Goal: Task Accomplishment & Management: Use online tool/utility

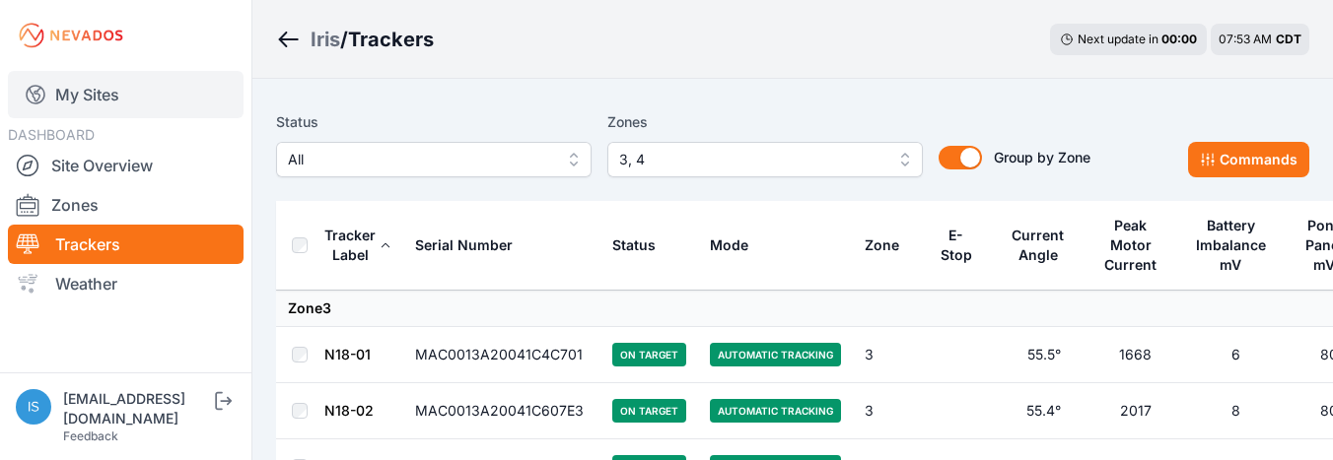
click at [77, 97] on link "My Sites" at bounding box center [126, 94] width 236 height 47
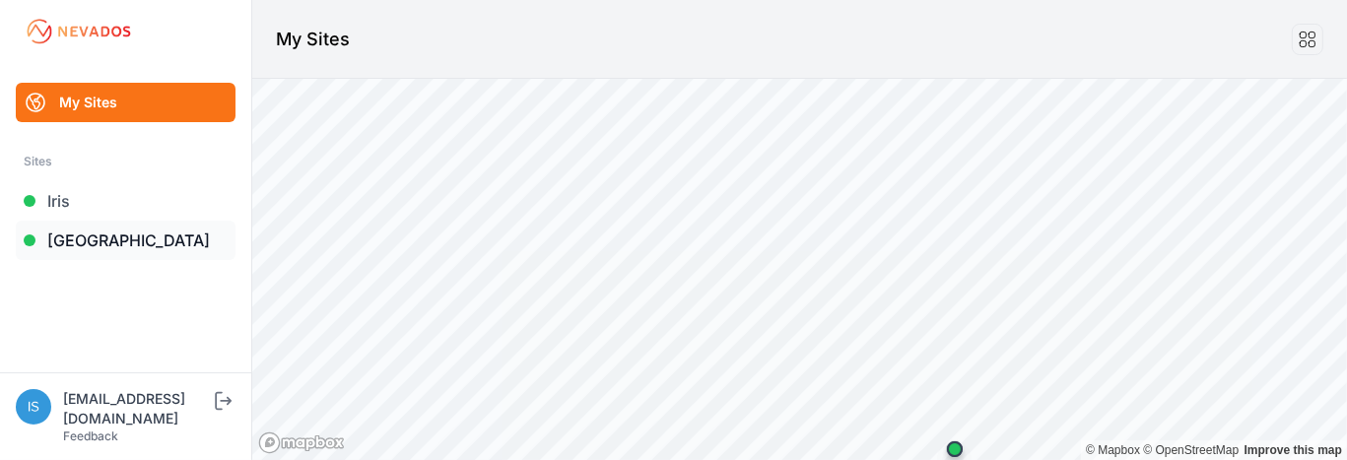
click at [106, 247] on link "[GEOGRAPHIC_DATA]" at bounding box center [126, 240] width 220 height 39
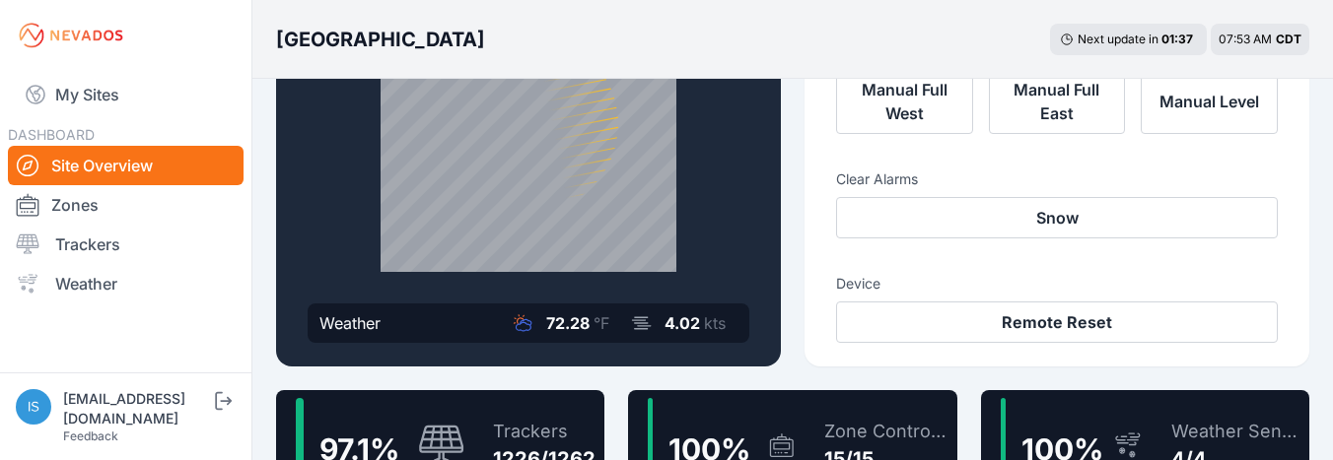
scroll to position [296, 0]
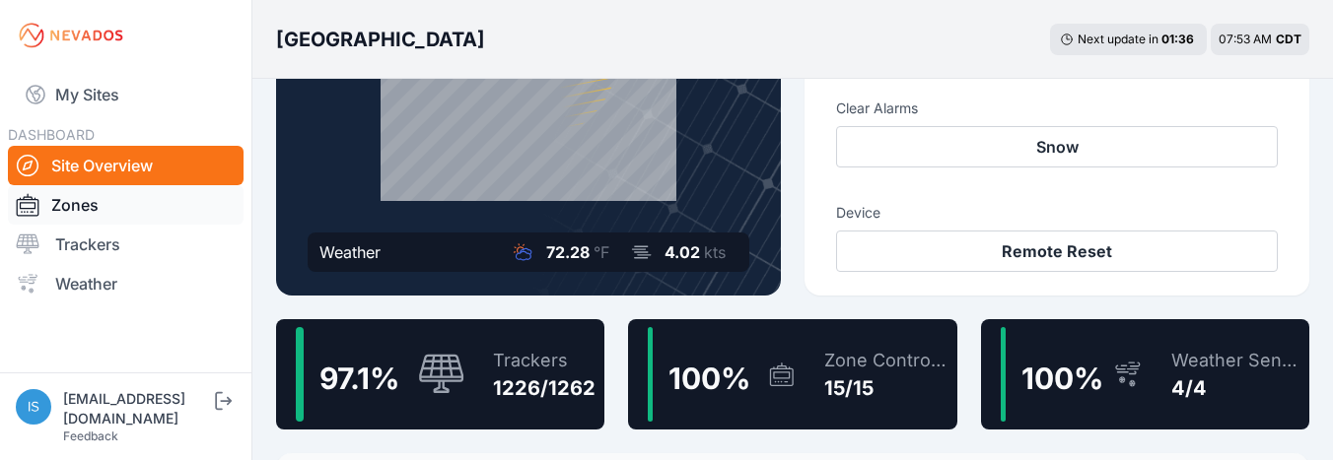
click at [109, 216] on link "Zones" at bounding box center [126, 204] width 236 height 39
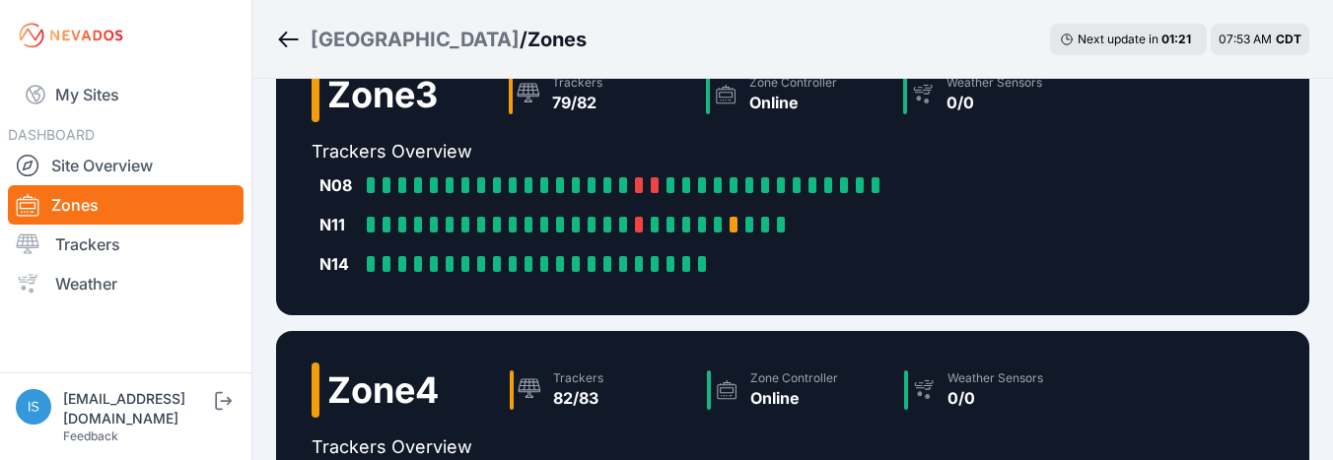
scroll to position [788, 0]
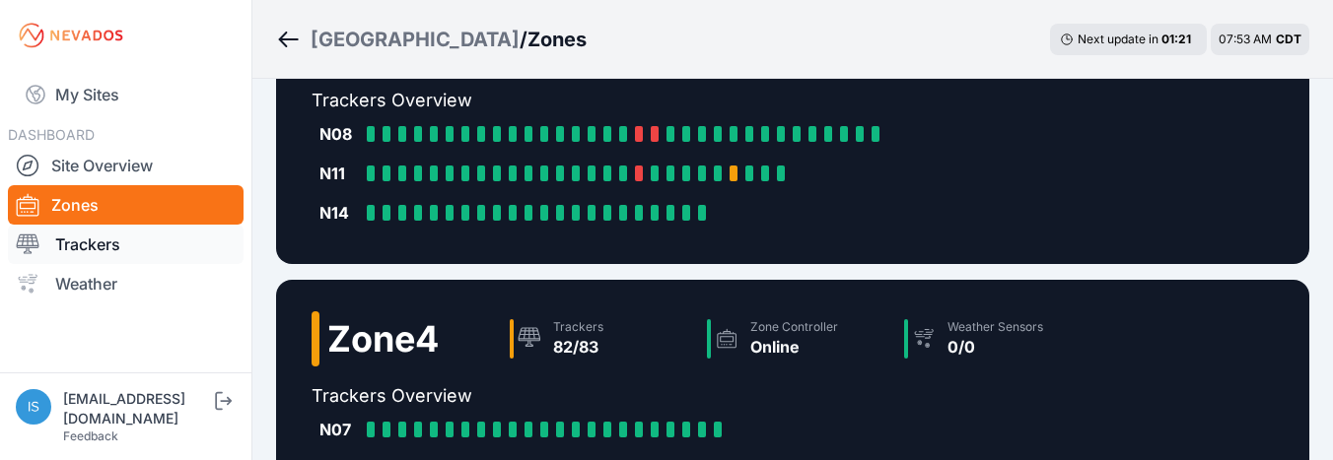
click at [113, 247] on link "Trackers" at bounding box center [126, 244] width 236 height 39
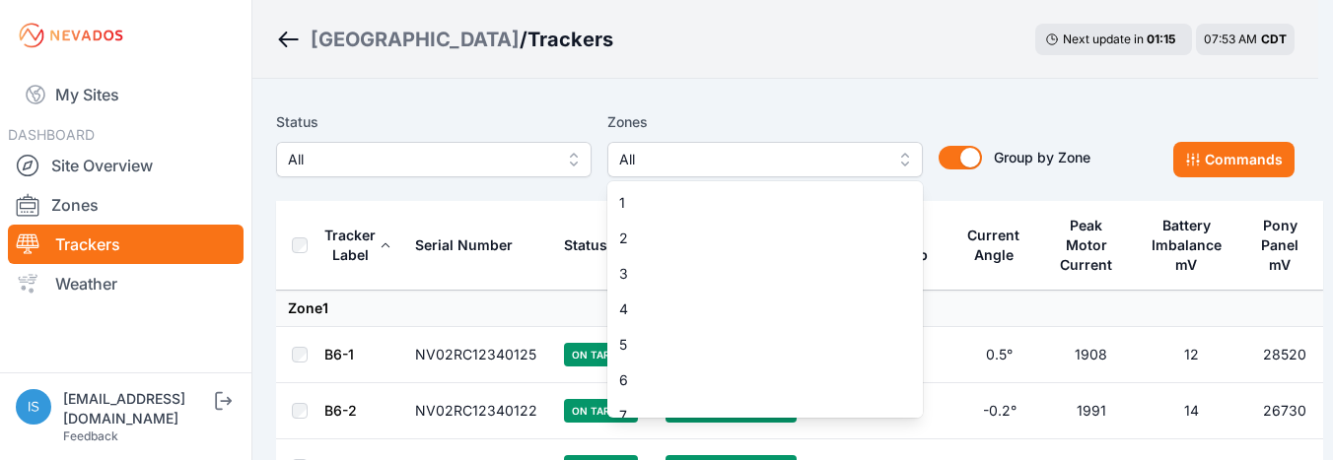
click at [686, 161] on span "All" at bounding box center [751, 160] width 264 height 24
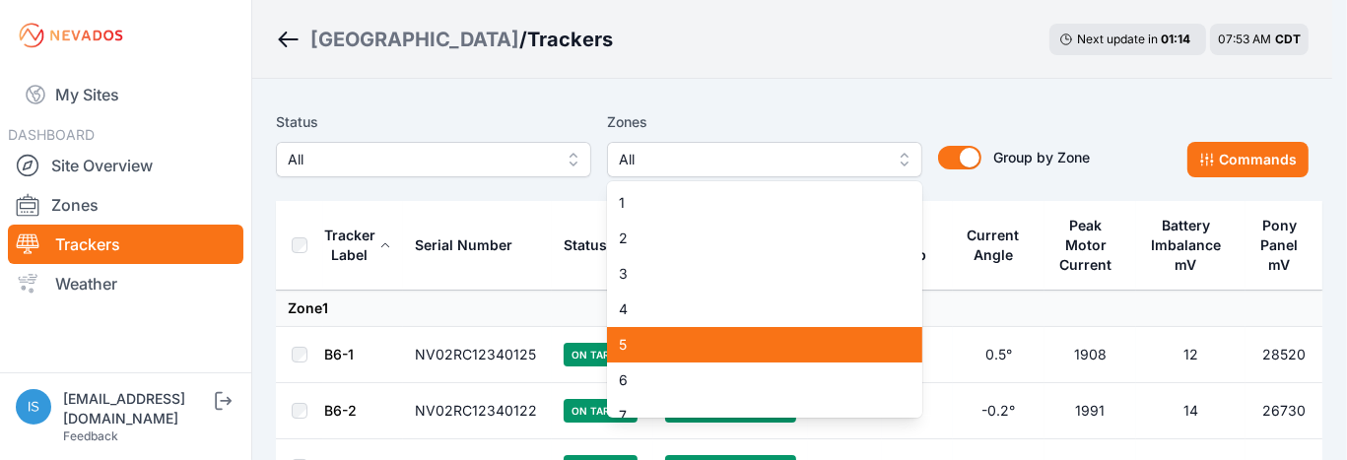
click at [668, 346] on span "5" at bounding box center [753, 345] width 268 height 20
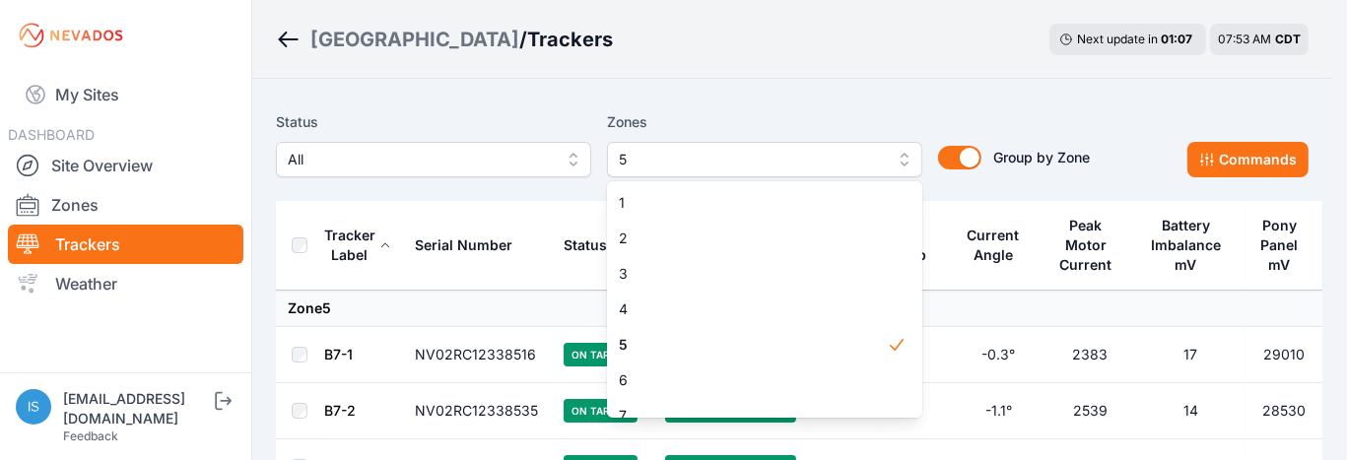
click at [788, 113] on div "Zones 5 1 2 3 4 5 6 7 8 9 10 11 12 13 14 15" at bounding box center [764, 143] width 315 height 67
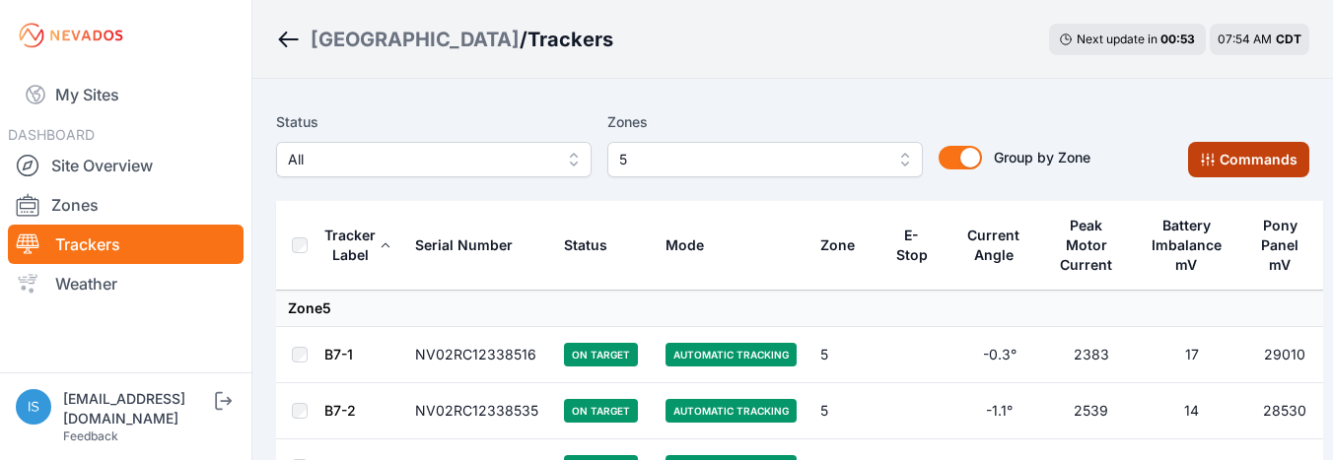
click at [1242, 167] on button "Commands" at bounding box center [1248, 159] width 121 height 35
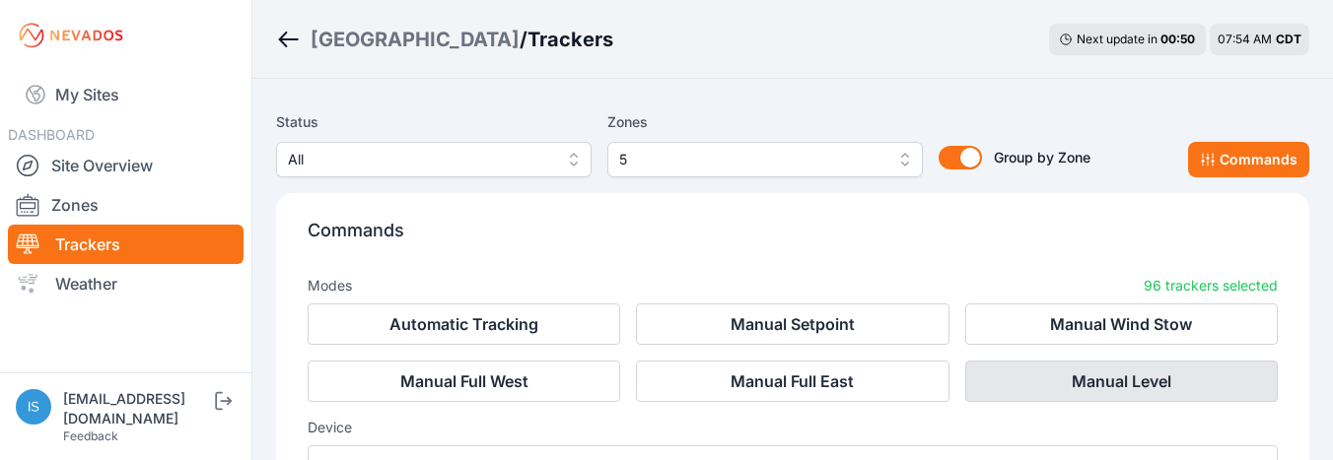
click at [1062, 381] on button "Manual Level" at bounding box center [1121, 381] width 312 height 41
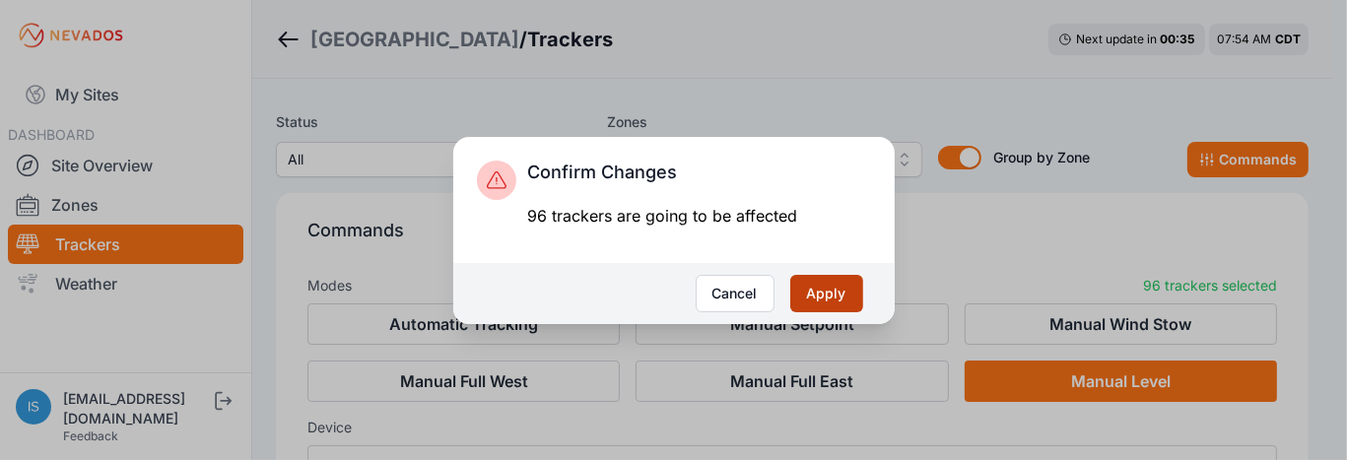
click at [816, 294] on button "Apply" at bounding box center [826, 293] width 73 height 37
